Goal: Navigation & Orientation: Go to known website

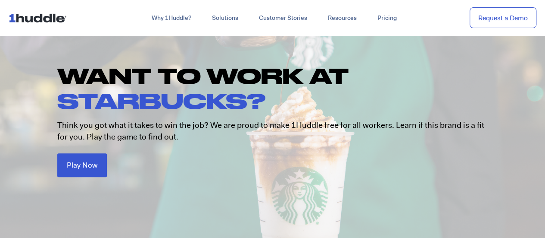
scroll to position [86, 0]
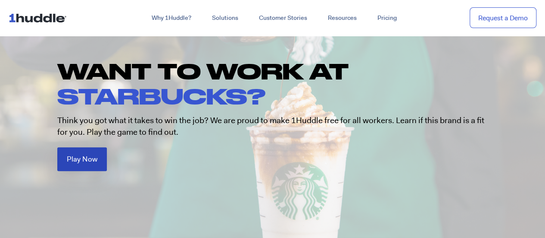
click at [77, 156] on span "Play Now" at bounding box center [82, 158] width 31 height 7
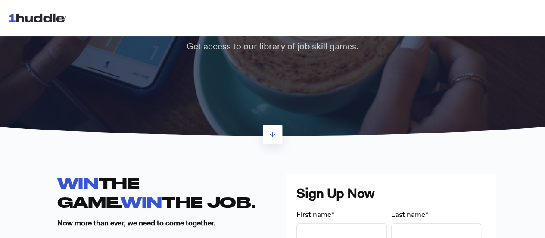
scroll to position [129, 0]
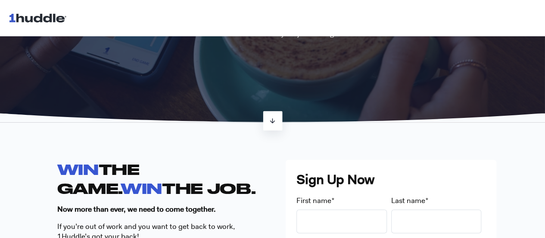
click at [274, 122] on icon at bounding box center [272, 120] width 7 height 7
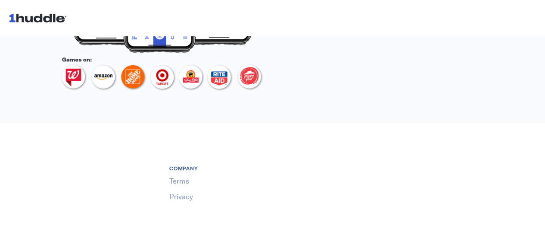
scroll to position [560, 0]
